Goal: Information Seeking & Learning: Learn about a topic

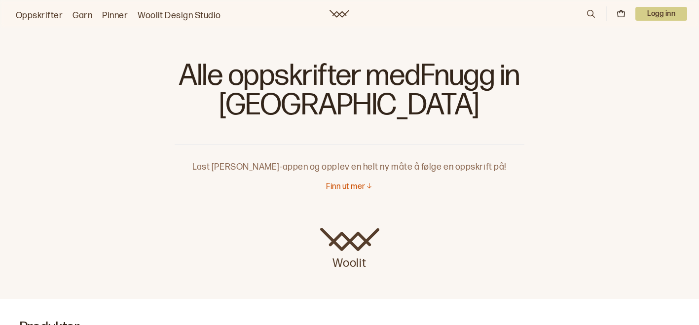
click at [355, 188] on p "Finn ut mer" at bounding box center [345, 187] width 39 height 10
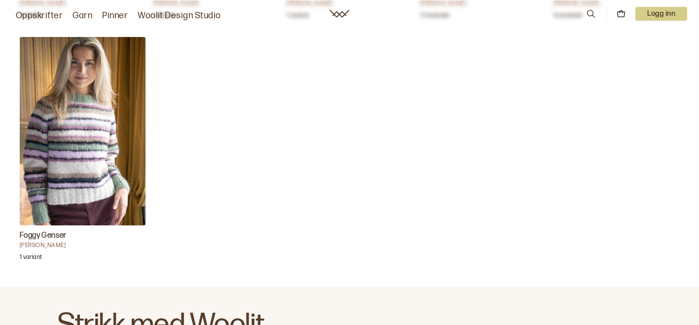
scroll to position [1471, 0]
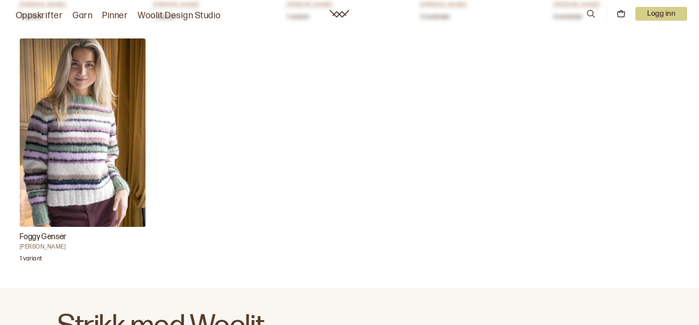
click at [45, 12] on link "Oppskrifter" at bounding box center [39, 16] width 47 height 14
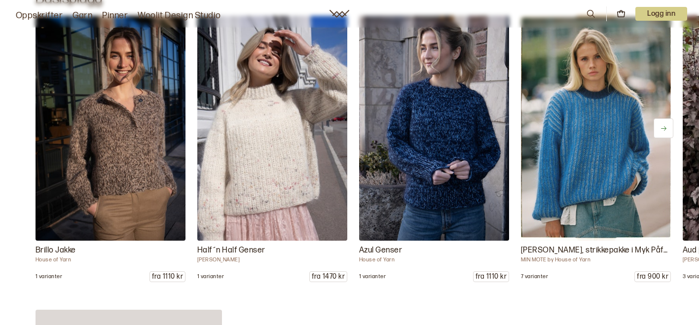
scroll to position [4865, 0]
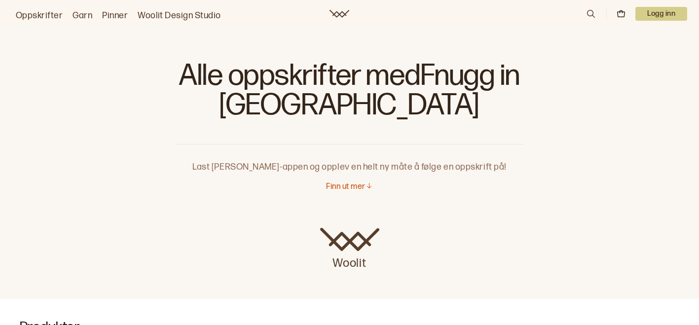
click at [32, 13] on link "Oppskrifter" at bounding box center [39, 16] width 47 height 14
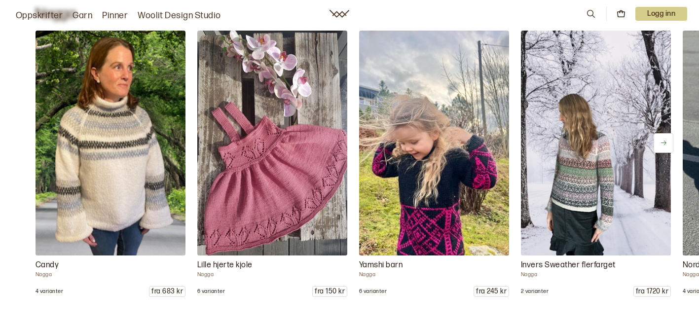
scroll to position [6202, 0]
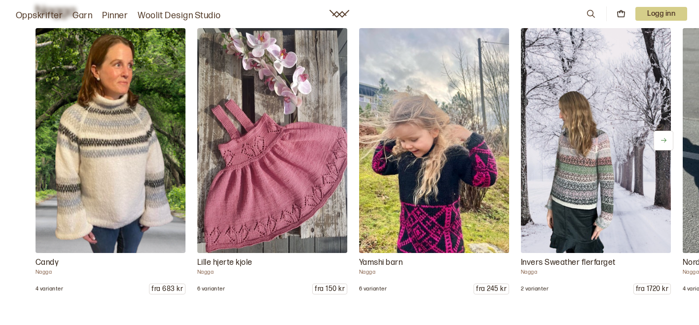
click at [124, 193] on img at bounding box center [110, 140] width 157 height 236
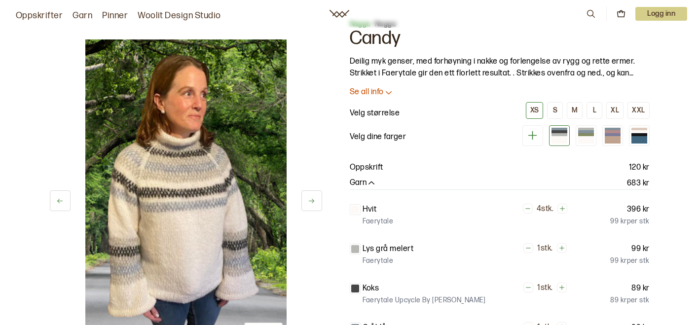
scroll to position [34, 0]
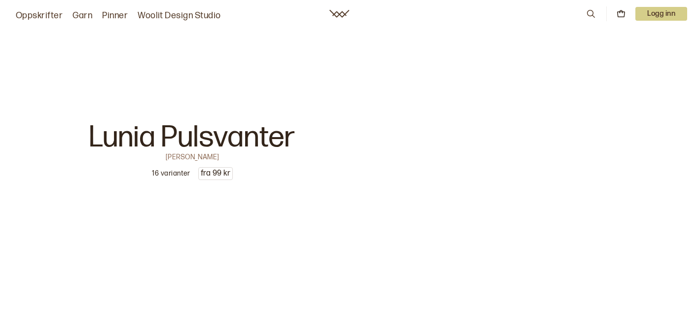
scroll to position [3443, 0]
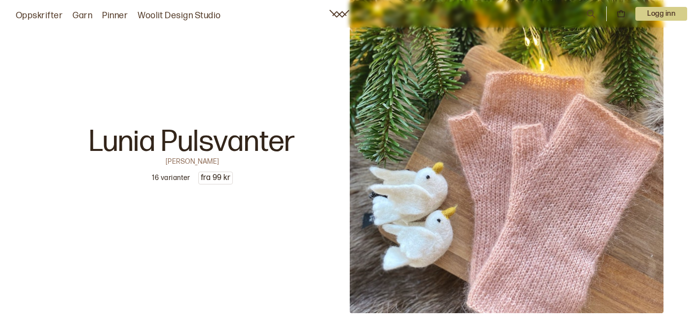
click at [588, 13] on icon at bounding box center [591, 13] width 11 height 11
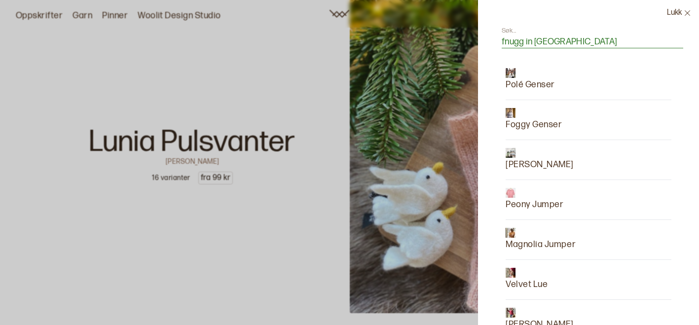
type input "fnugg in florence"
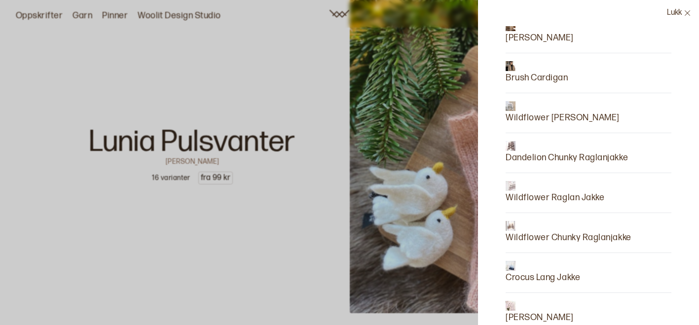
scroll to position [1341, 0]
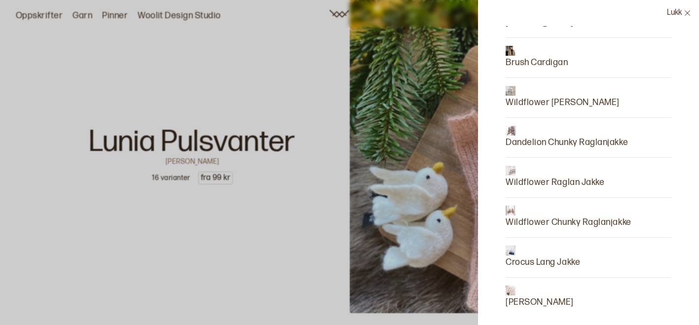
click at [677, 8] on button "Lukk" at bounding box center [679, 13] width 40 height 26
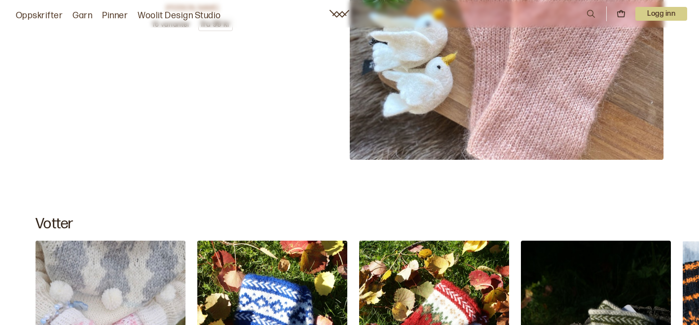
scroll to position [3553, 0]
